Goal: Task Accomplishment & Management: Manage account settings

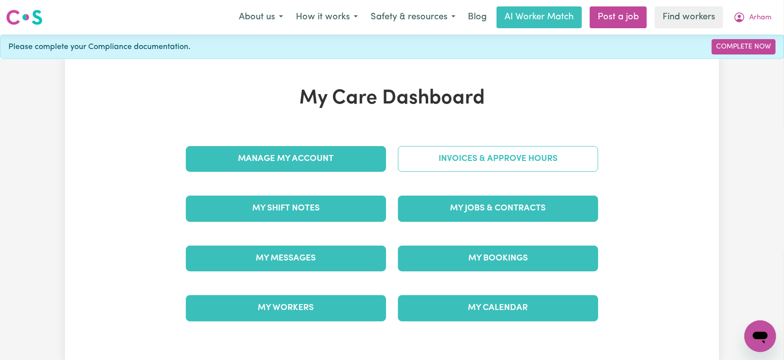
click at [491, 157] on link "Invoices & Approve Hours" at bounding box center [498, 159] width 200 height 26
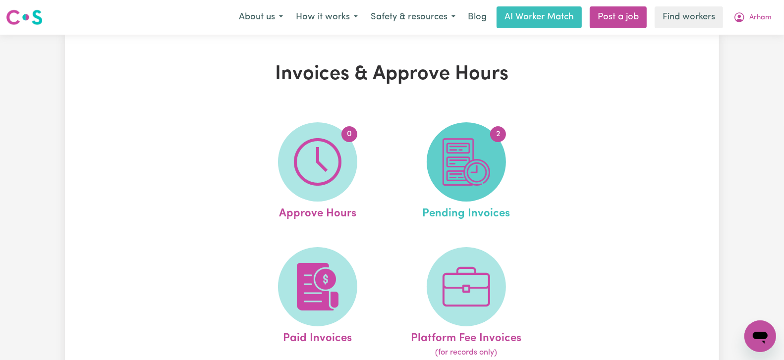
click at [464, 173] on img at bounding box center [466, 162] width 48 height 48
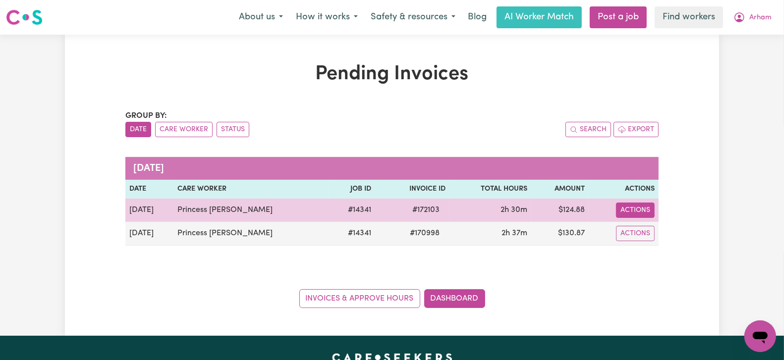
click at [627, 212] on button "Actions" at bounding box center [635, 210] width 39 height 15
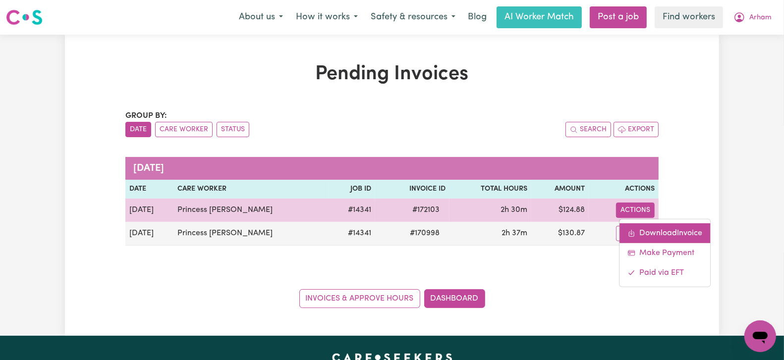
click at [631, 225] on link "Download Invoice" at bounding box center [664, 233] width 91 height 20
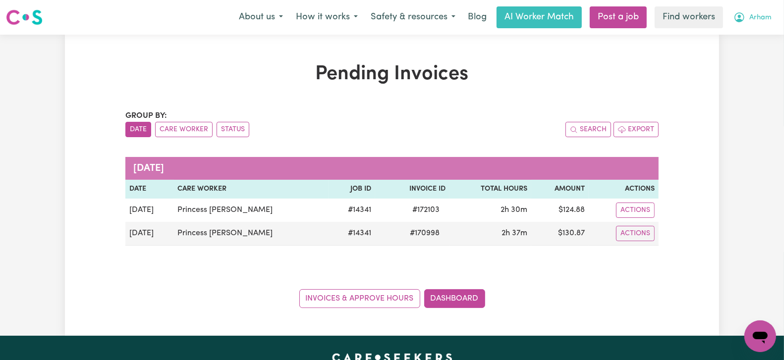
click at [744, 13] on icon "My Account" at bounding box center [739, 17] width 12 height 12
click at [731, 39] on link "My Dashboard" at bounding box center [738, 38] width 78 height 19
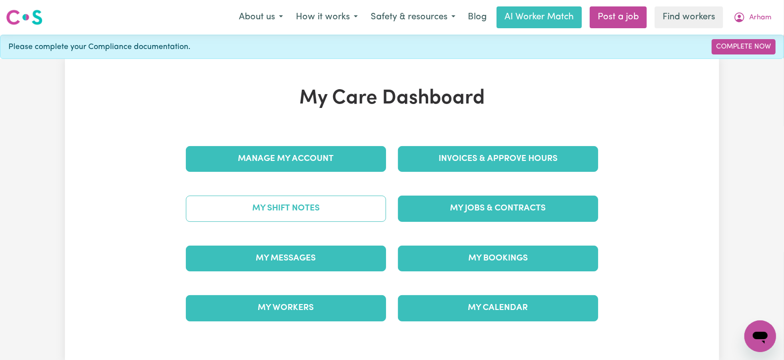
click at [349, 209] on link "My Shift Notes" at bounding box center [286, 209] width 200 height 26
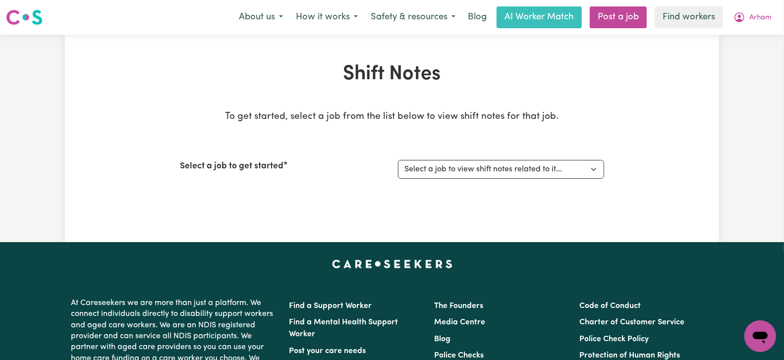
click at [494, 179] on div "Select a job to get started Select a job to view shift notes related to it... […" at bounding box center [392, 169] width 424 height 43
click at [498, 169] on select "Select a job to view shift notes related to it... [DEMOGRAPHIC_DATA] Support Wo…" at bounding box center [501, 169] width 206 height 19
select select "14341"
click at [398, 160] on select "Select a job to view shift notes related to it... [DEMOGRAPHIC_DATA] Support Wo…" at bounding box center [501, 169] width 206 height 19
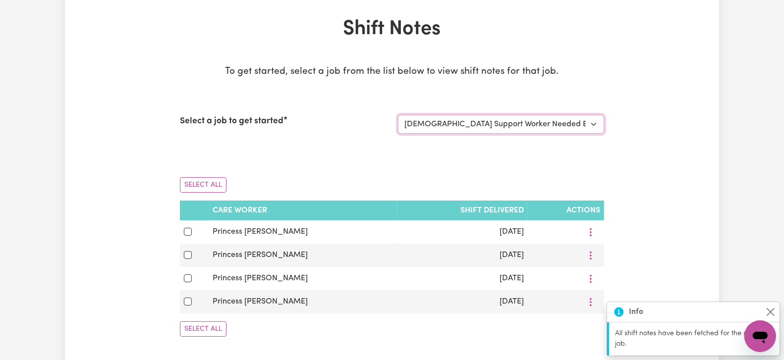
scroll to position [66, 0]
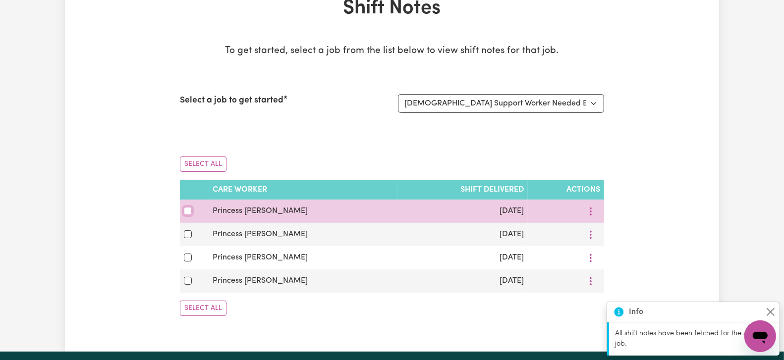
click at [184, 210] on input "checkbox" at bounding box center [188, 211] width 8 height 8
checkbox input "true"
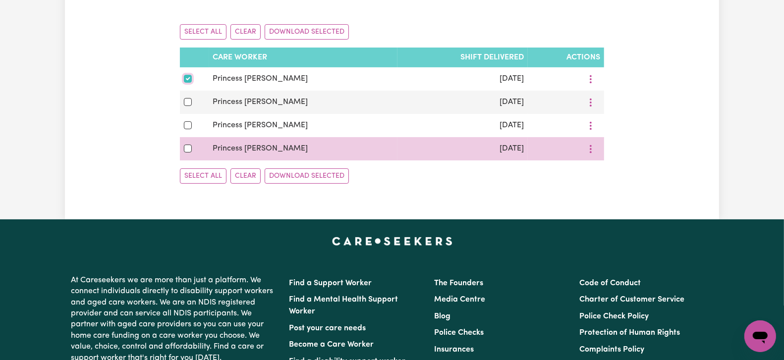
scroll to position [198, 0]
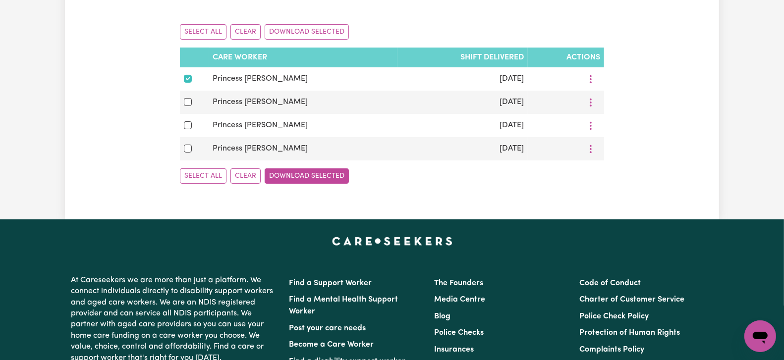
click at [336, 169] on button "Download Selected" at bounding box center [307, 175] width 84 height 15
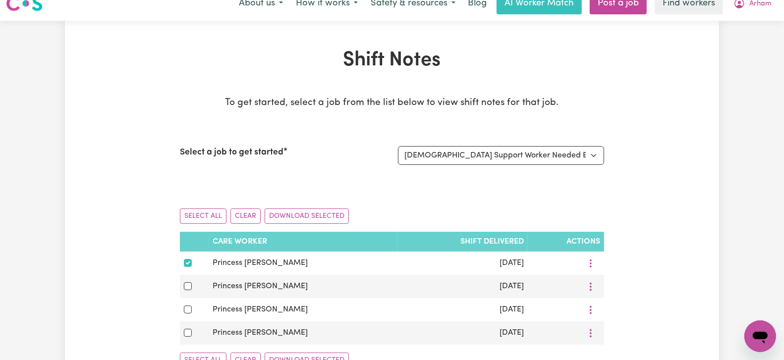
scroll to position [0, 0]
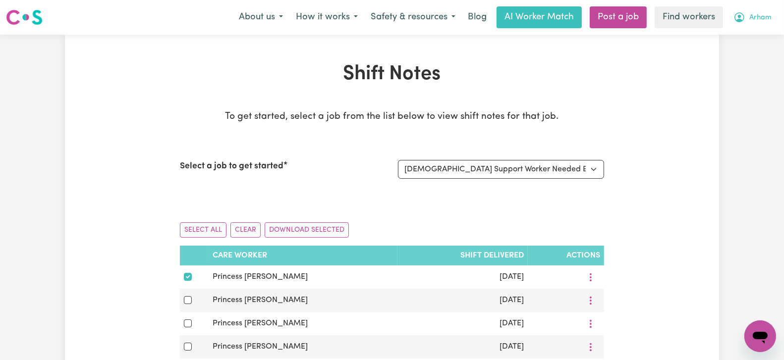
click at [742, 10] on button "Arham" at bounding box center [752, 17] width 51 height 21
click at [739, 61] on link "Logout" at bounding box center [738, 57] width 78 height 19
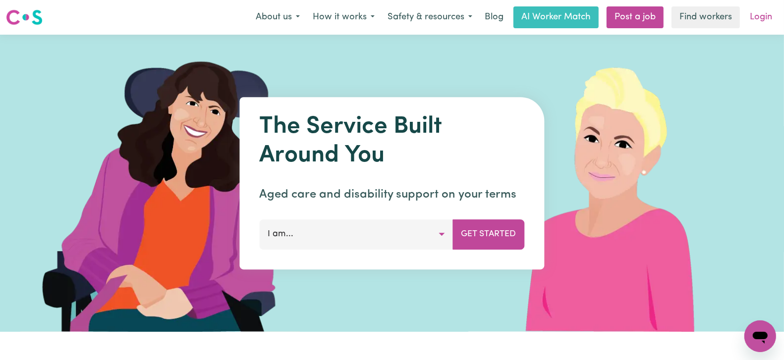
click at [769, 15] on link "Login" at bounding box center [761, 17] width 34 height 22
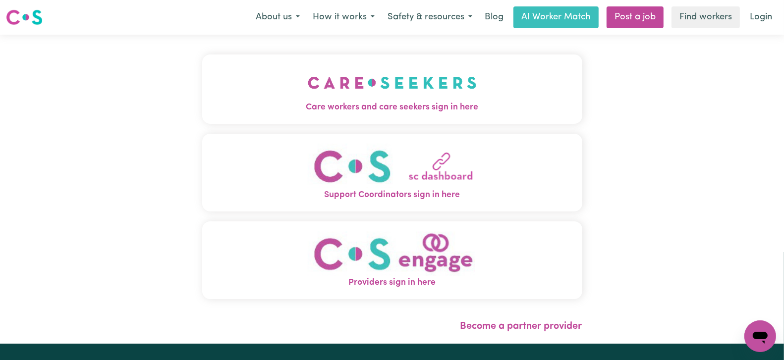
click at [447, 107] on span "Care workers and care seekers sign in here" at bounding box center [392, 107] width 380 height 13
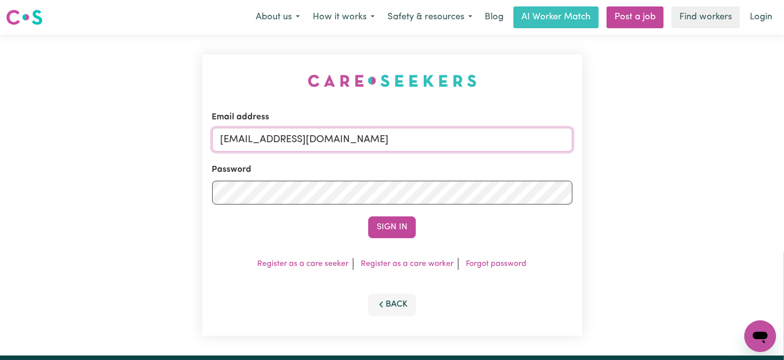
drag, startPoint x: 268, startPoint y: 137, endPoint x: 610, endPoint y: 138, distance: 342.9
click at [610, 138] on div "Email address [EMAIL_ADDRESS][DOMAIN_NAME] Password Sign In Register as a care …" at bounding box center [392, 195] width 784 height 321
paste input "[EMAIL_ADDRESS][DOMAIN_NAME]"
type input "[EMAIL_ADDRESS][DOMAIN_NAME]"
click at [624, 221] on div "Email address [EMAIL_ADDRESS][DOMAIN_NAME] Password Sign In Register as a care …" at bounding box center [392, 195] width 784 height 321
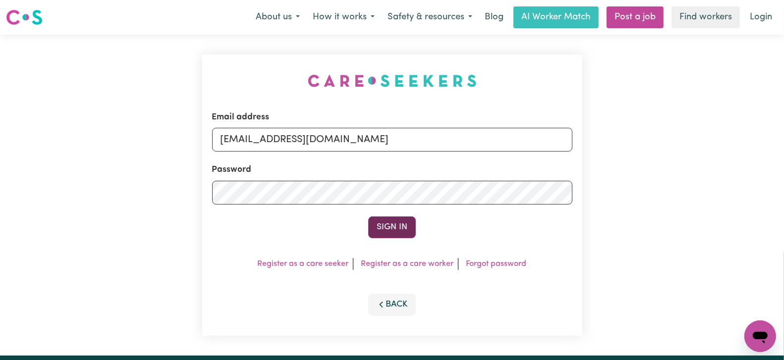
click at [387, 225] on button "Sign In" at bounding box center [392, 228] width 48 height 22
